Goal: Check status: Check status

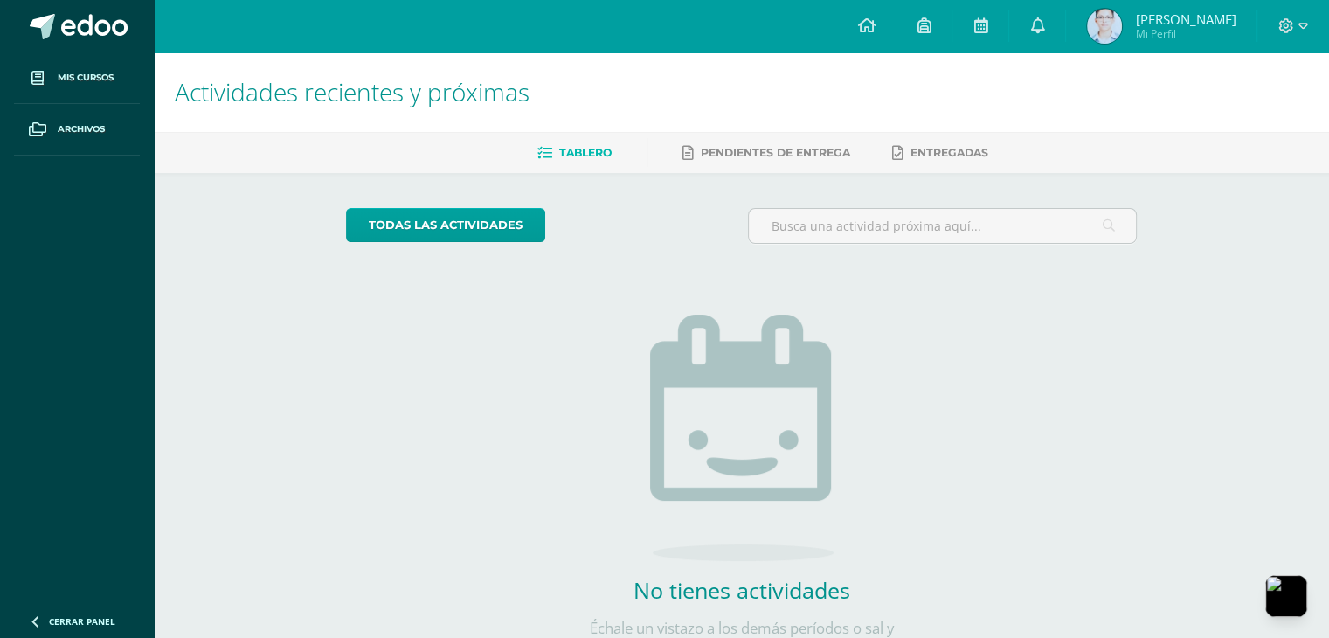
click at [1104, 30] on img at bounding box center [1104, 26] width 35 height 35
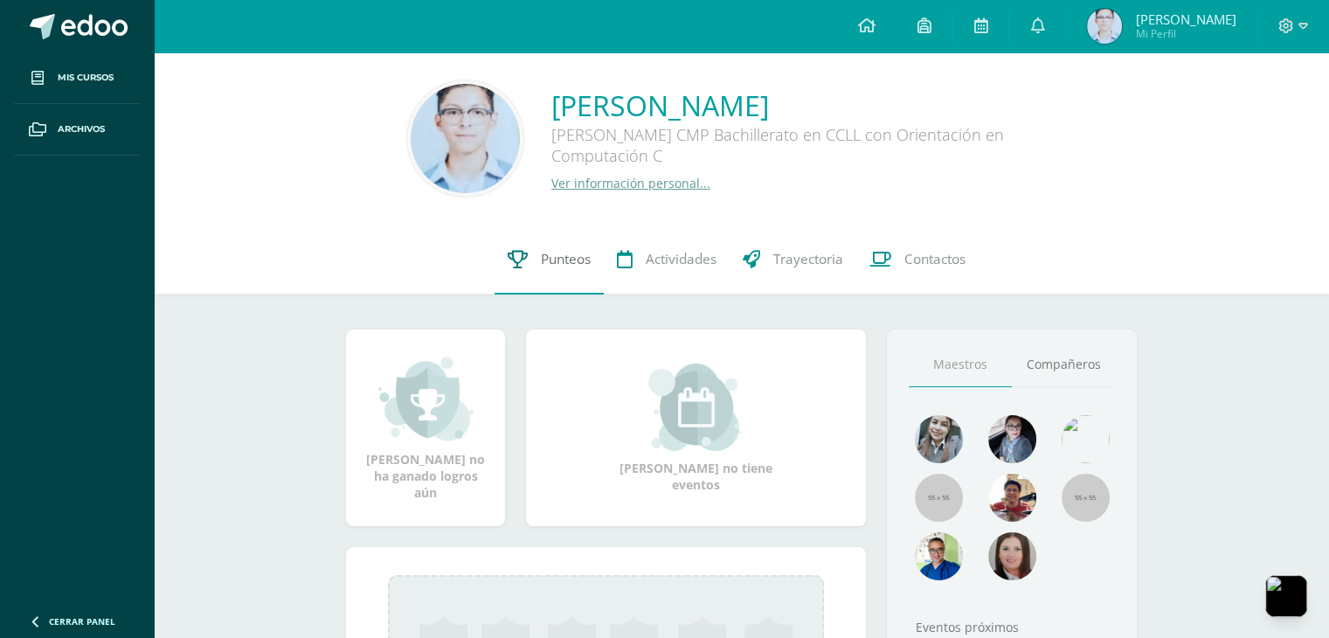
click at [543, 244] on link "Punteos" at bounding box center [548, 260] width 109 height 70
